Goal: Task Accomplishment & Management: Complete application form

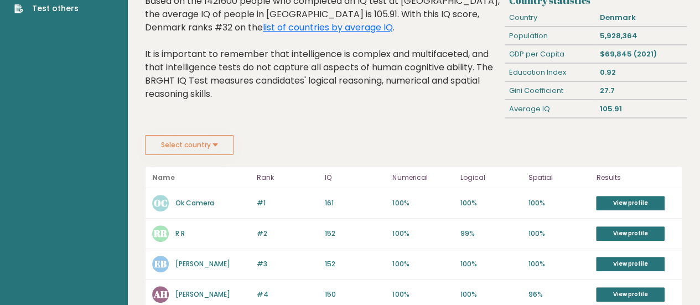
scroll to position [71, 0]
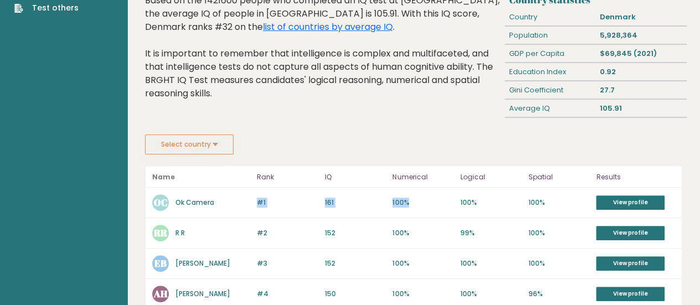
drag, startPoint x: 247, startPoint y: 190, endPoint x: 426, endPoint y: 214, distance: 180.2
click at [414, 211] on div "#1 OC Ok Camera 162 #1 161 100% 100% 100% View profile" at bounding box center [413, 202] width 536 height 30
click at [404, 211] on div "#1 OC Ok Camera 162 #1 161 100% 100% 100% View profile" at bounding box center [413, 202] width 536 height 30
click at [316, 198] on p "#1" at bounding box center [287, 202] width 61 height 10
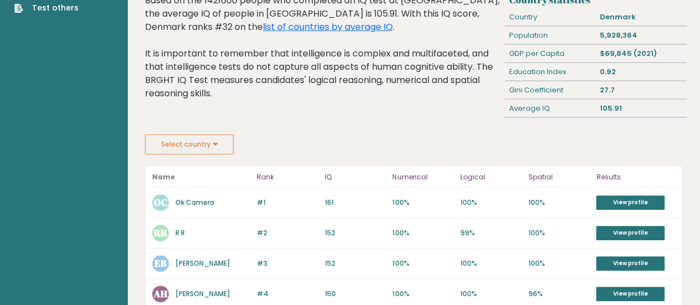
click at [316, 198] on p "#1" at bounding box center [287, 202] width 61 height 10
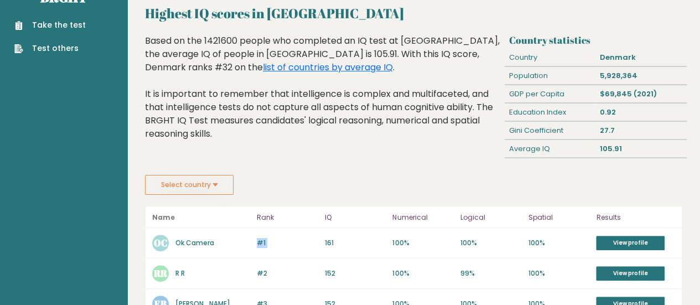
scroll to position [0, 0]
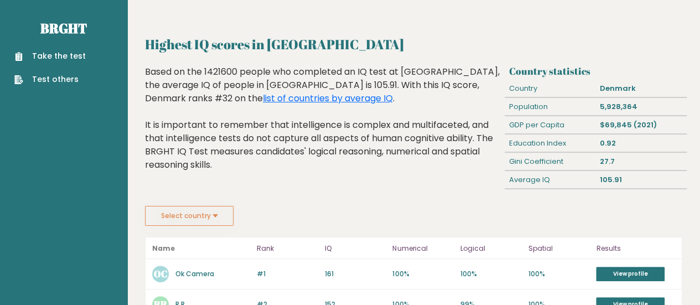
click at [353, 184] on div "Based on the 1421600 people who completed an IQ test at [GEOGRAPHIC_DATA], the …" at bounding box center [322, 126] width 355 height 123
click at [71, 54] on link "Take the test" at bounding box center [49, 56] width 71 height 12
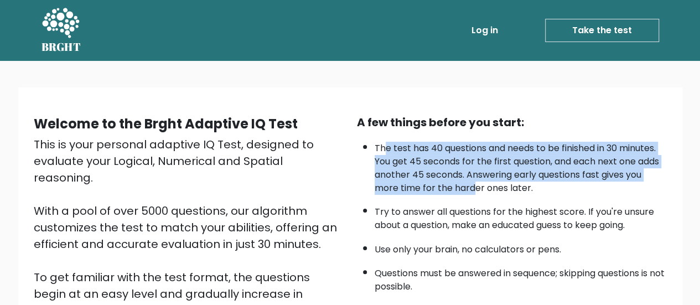
drag, startPoint x: 382, startPoint y: 144, endPoint x: 489, endPoint y: 194, distance: 118.3
click at [478, 189] on li "The test has 40 questions and needs to be finished in 30 minutes. You get 45 se…" at bounding box center [520, 165] width 292 height 59
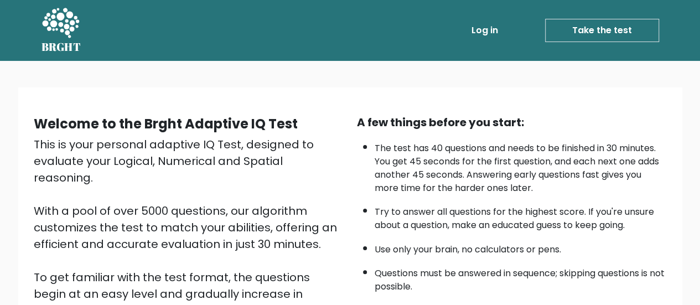
click at [489, 194] on ul "The test has 40 questions and needs to be finished in 30 minutes. You get 45 se…" at bounding box center [512, 233] width 310 height 195
click at [457, 136] on li "The test has 40 questions and needs to be finished in 30 minutes. You get 45 se…" at bounding box center [520, 165] width 292 height 59
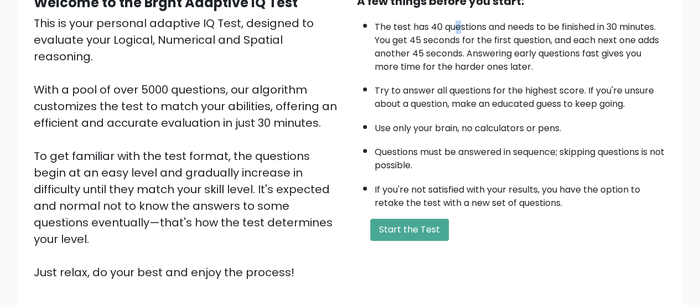
scroll to position [125, 0]
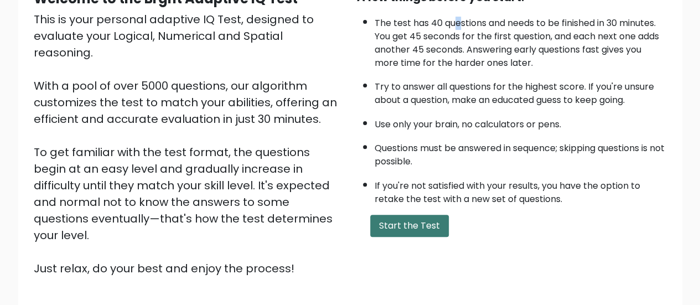
click at [395, 215] on button "Start the Test" at bounding box center [409, 226] width 79 height 22
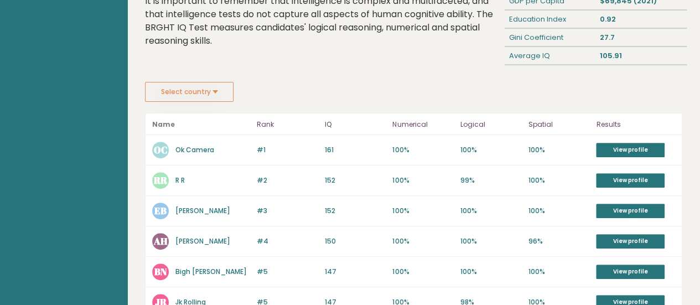
scroll to position [131, 0]
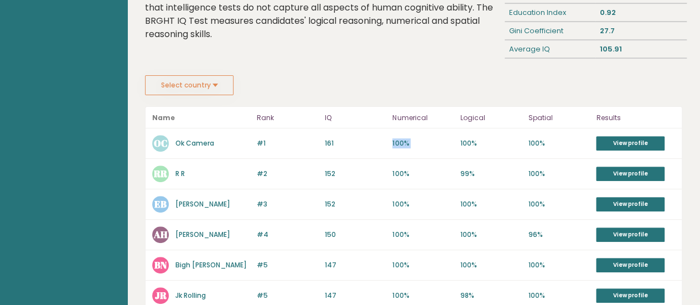
drag, startPoint x: 378, startPoint y: 139, endPoint x: 458, endPoint y: 144, distance: 80.3
click at [458, 144] on div "#1 OC Ok Camera 162 #1 161 100% 100% 100% View profile" at bounding box center [413, 143] width 536 height 30
click at [459, 144] on div "#1 OC Ok Camera 162 #1 161 100% 100% 100% View profile" at bounding box center [413, 143] width 536 height 30
click at [387, 143] on div "#1 OC Ok Camera 162 #1 161 100% 100% 100% View profile" at bounding box center [413, 143] width 536 height 30
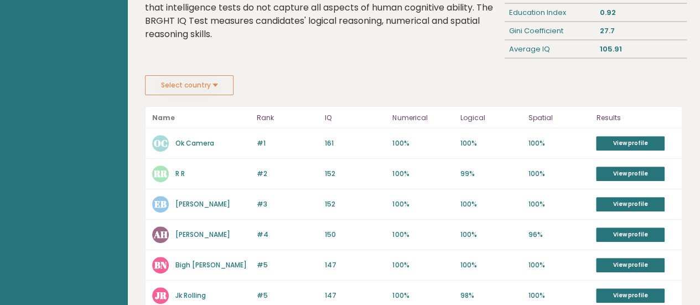
click at [387, 143] on div "#1 OC Ok Camera 162 #1 161 100% 100% 100% View profile" at bounding box center [413, 143] width 536 height 30
click at [408, 134] on div "#1 OC Ok Camera 162 #1 161 100% 100% 100% View profile" at bounding box center [413, 143] width 536 height 30
click at [459, 143] on div "#1 OC Ok Camera 162 #1 161 100% 100% 100% View profile" at bounding box center [413, 143] width 536 height 30
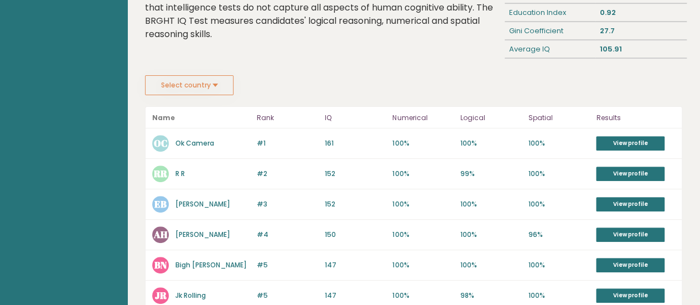
click at [529, 138] on p "100%" at bounding box center [558, 143] width 61 height 10
click at [405, 131] on div "#1 OC Ok Camera 162 #1 161 100% 100% 100% View profile" at bounding box center [413, 143] width 536 height 30
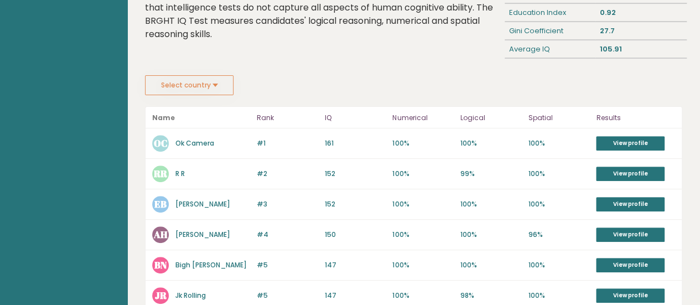
click at [399, 139] on p "100%" at bounding box center [422, 143] width 61 height 10
click at [480, 138] on p "100%" at bounding box center [490, 143] width 61 height 10
click at [475, 138] on p "100%" at bounding box center [490, 143] width 61 height 10
click at [471, 138] on p "100%" at bounding box center [490, 143] width 61 height 10
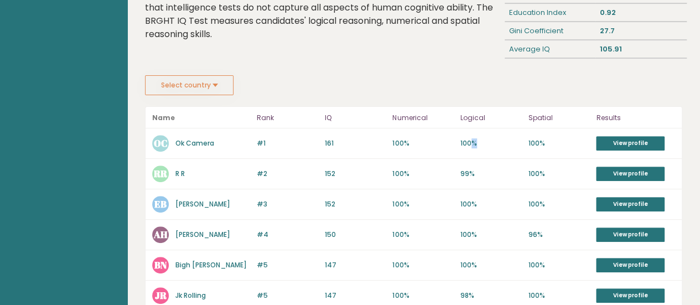
click at [471, 138] on p "100%" at bounding box center [490, 143] width 61 height 10
click at [535, 139] on p "100%" at bounding box center [558, 143] width 61 height 10
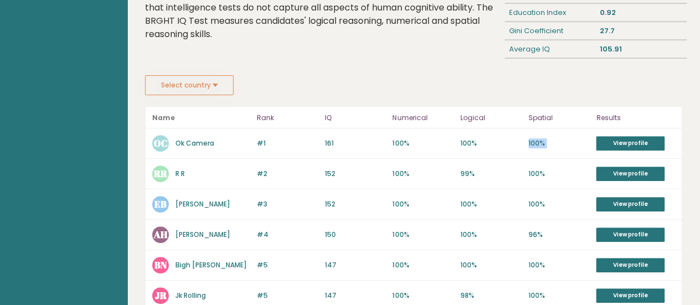
click at [535, 139] on p "100%" at bounding box center [558, 143] width 61 height 10
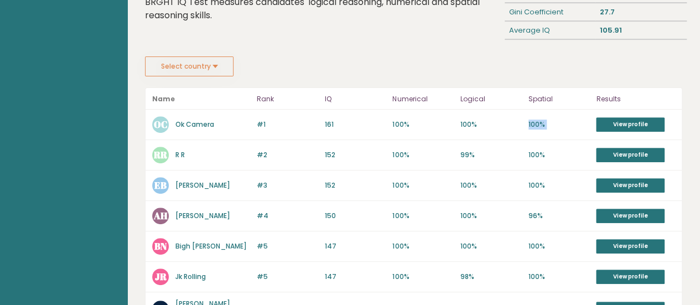
scroll to position [145, 0]
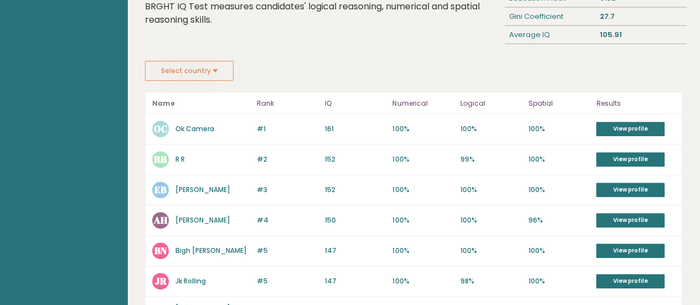
click at [306, 67] on fieldset "Select country Country [GEOGRAPHIC_DATA] [GEOGRAPHIC_DATA] [GEOGRAPHIC_DATA] [U…" at bounding box center [244, 71] width 199 height 20
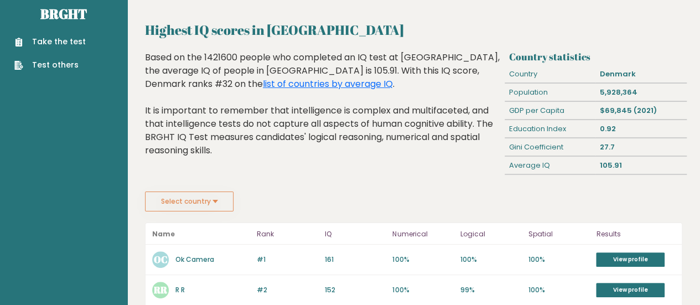
scroll to position [0, 0]
